Goal: Task Accomplishment & Management: Use online tool/utility

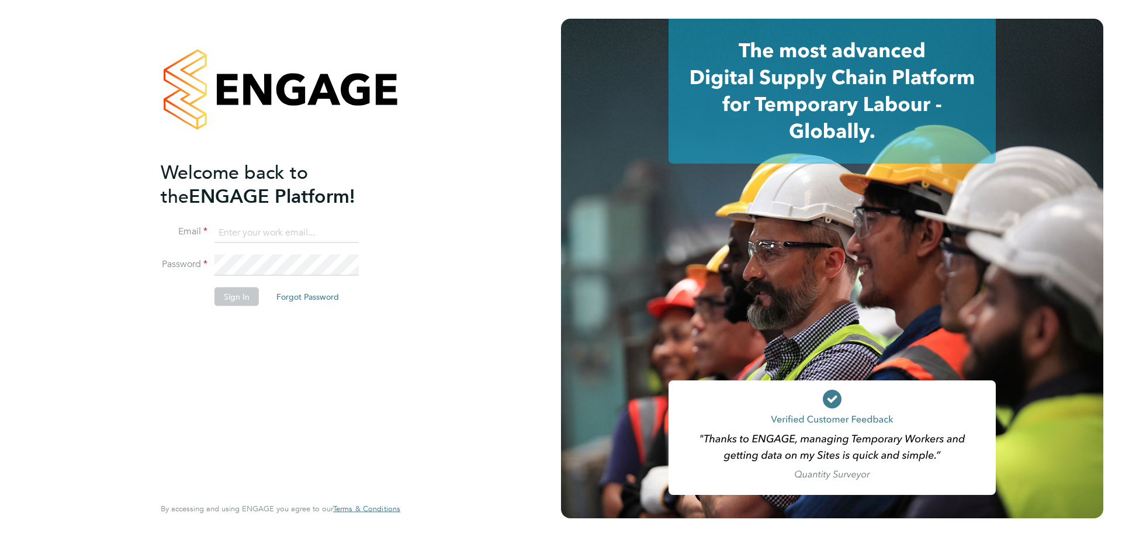
type input "amy.garcia@danielowen.co.uk"
click at [272, 252] on li "Email amy.garcia@danielowen.co.uk" at bounding box center [275, 238] width 228 height 33
click at [244, 296] on button "Sign In" at bounding box center [237, 297] width 44 height 19
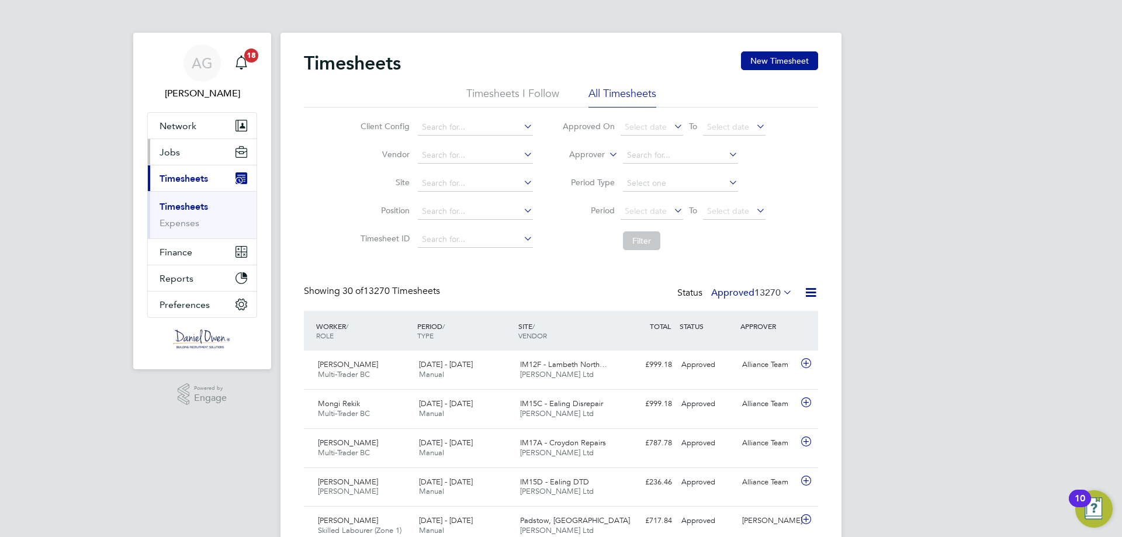
click at [175, 154] on span "Jobs" at bounding box center [170, 152] width 20 height 11
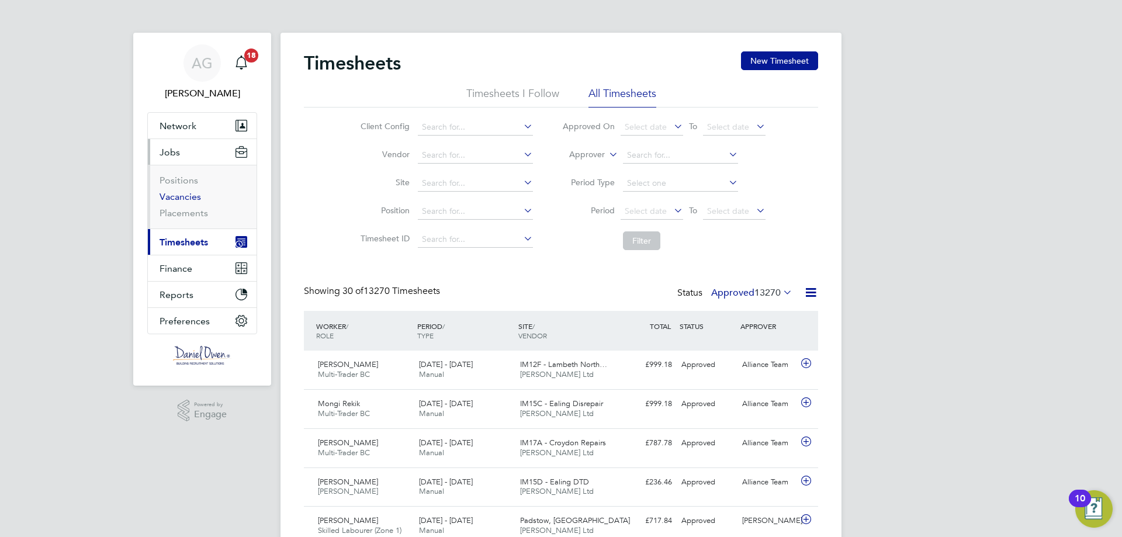
click at [189, 201] on link "Vacancies" at bounding box center [181, 196] width 42 height 11
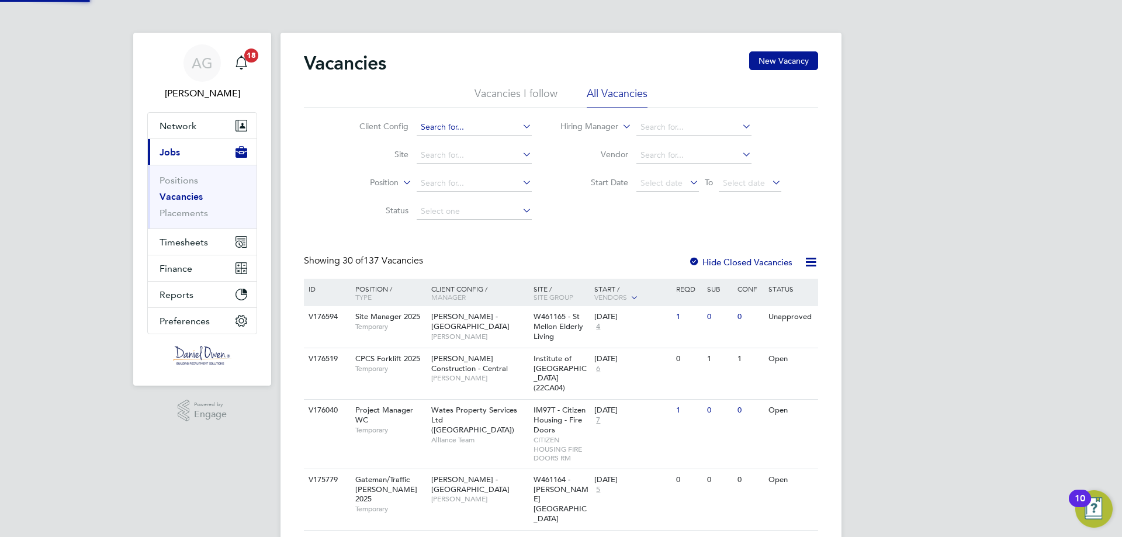
click at [470, 126] on input at bounding box center [474, 127] width 115 height 16
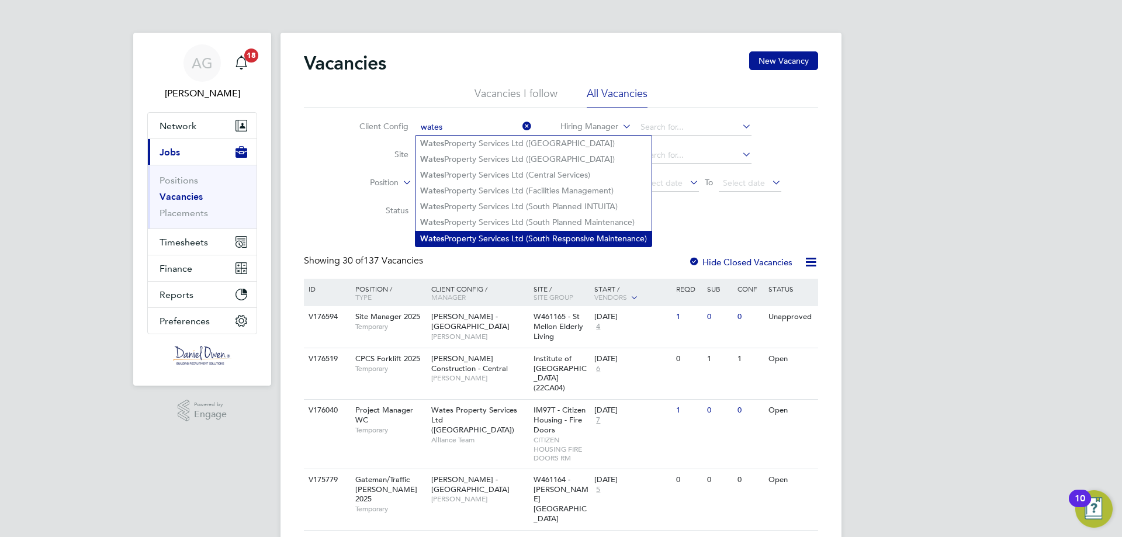
click at [506, 234] on li "Wates Property Services Ltd (South Responsive Maintenance)" at bounding box center [534, 239] width 236 height 16
type input "Wates Property Services Ltd (South Responsive Maintenance)"
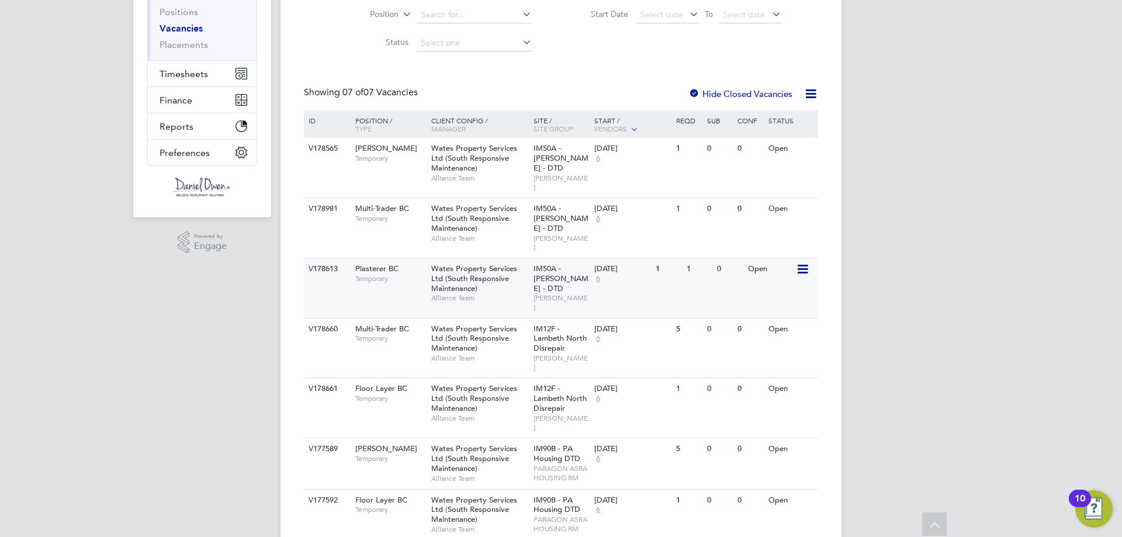
scroll to position [51, 0]
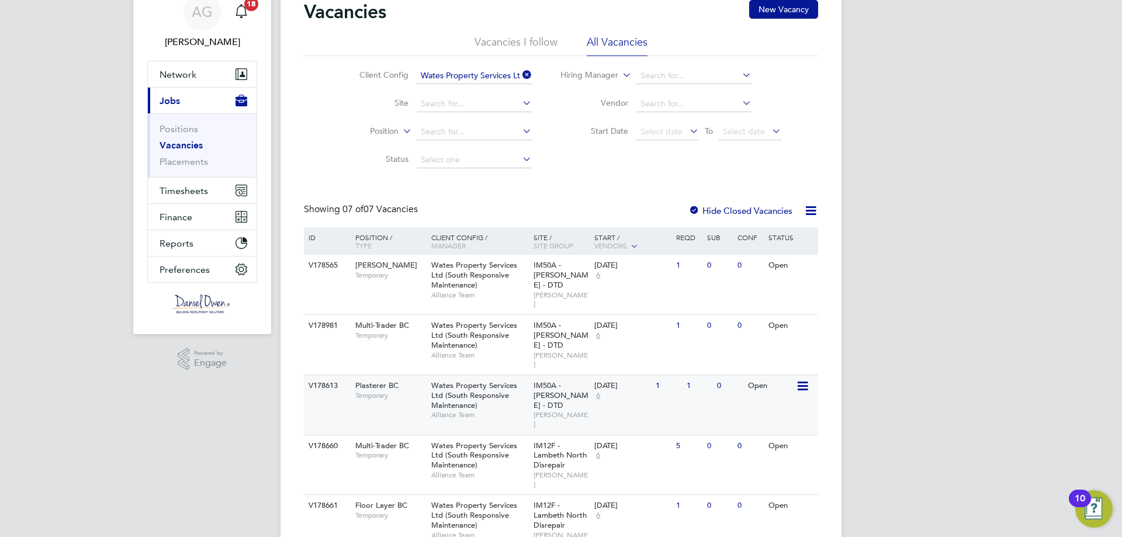
click at [665, 390] on div "V178613 Plasterer BC Temporary Wates Property Services Ltd (South Responsive Ma…" at bounding box center [561, 405] width 514 height 60
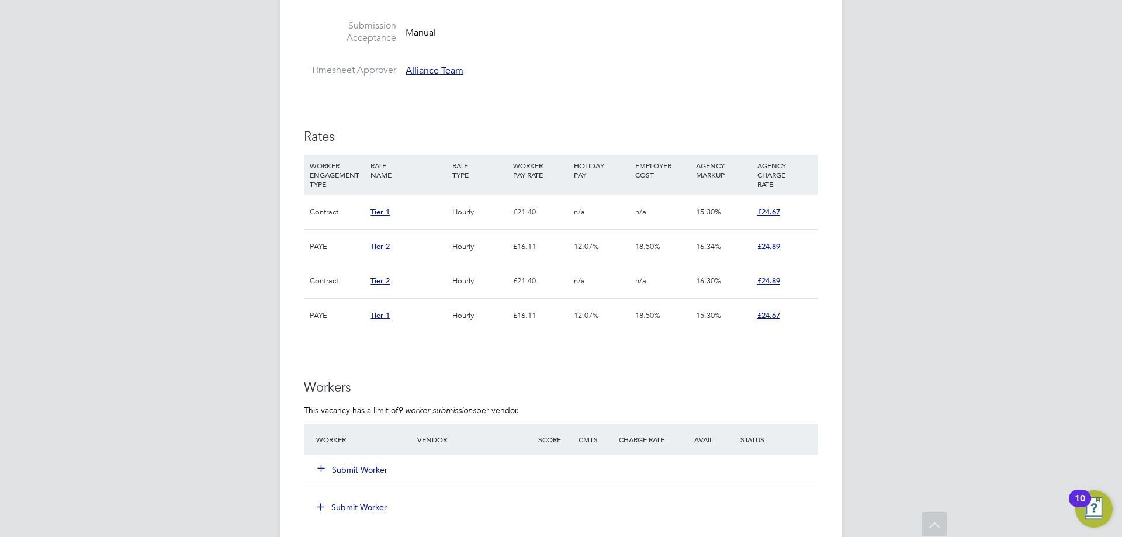
scroll to position [409, 0]
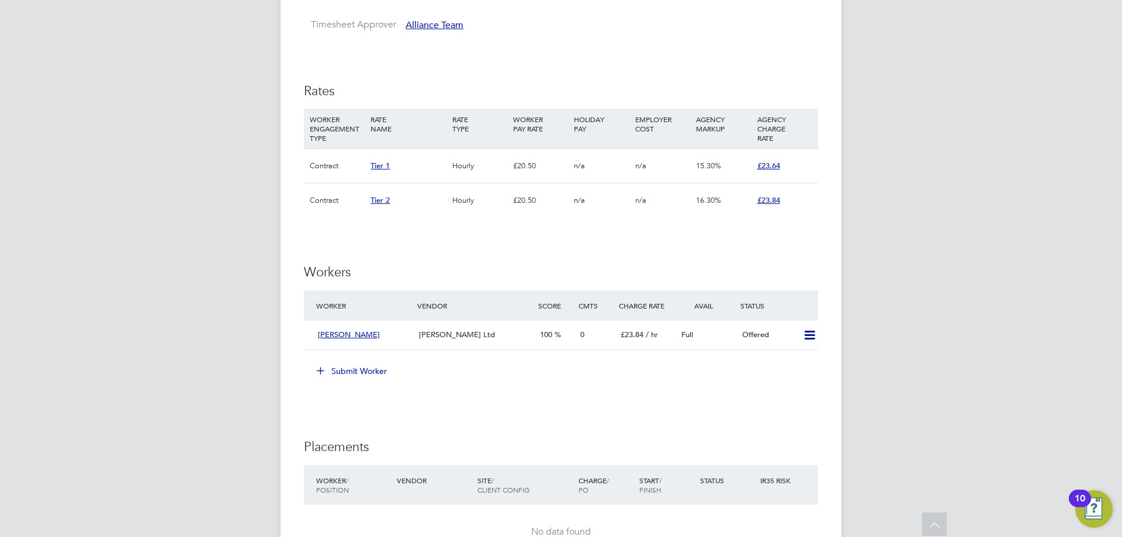
scroll to position [702, 0]
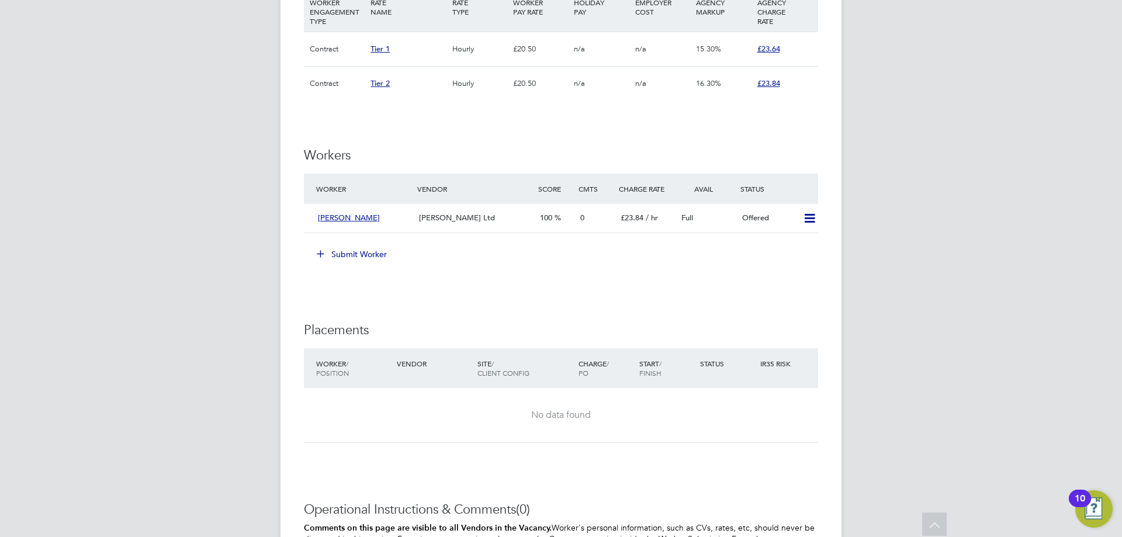
click at [807, 223] on icon at bounding box center [810, 218] width 15 height 9
click at [799, 245] on li "Confirm" at bounding box center [793, 244] width 44 height 16
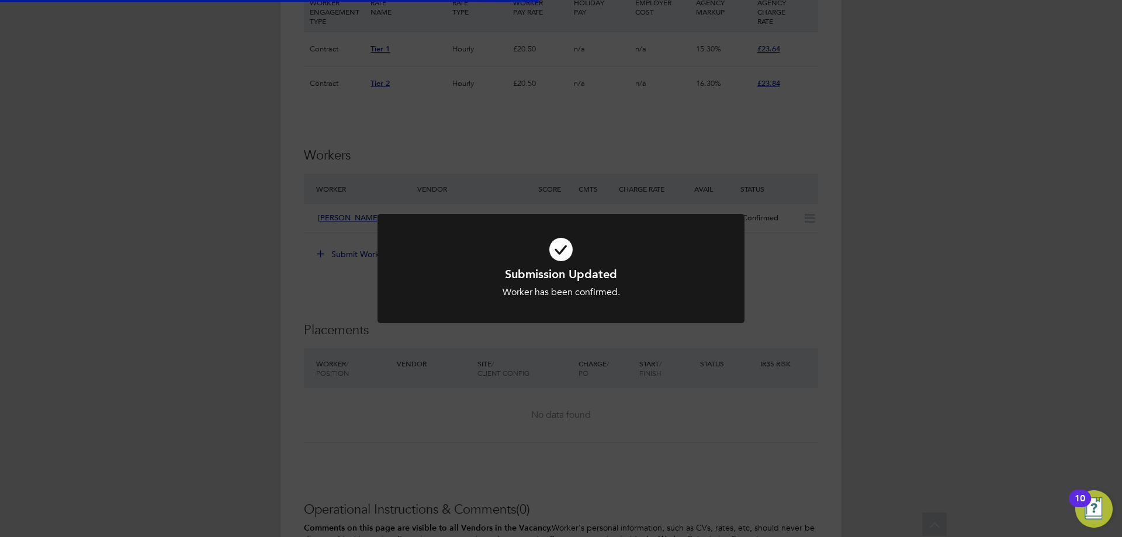
scroll to position [34, 82]
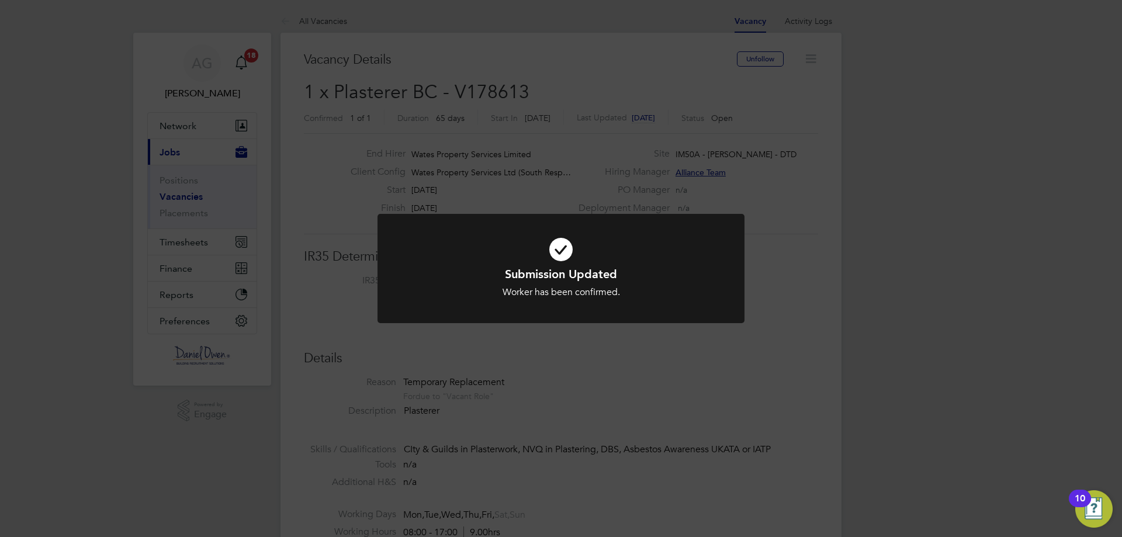
click at [564, 340] on div "Submission Updated Worker has been confirmed. Cancel Okay" at bounding box center [561, 268] width 1122 height 537
